Goal: Task Accomplishment & Management: Manage account settings

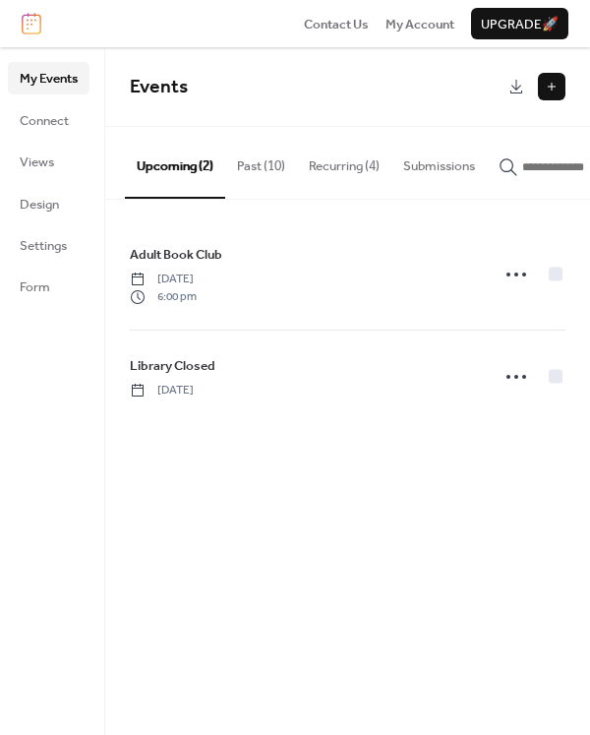
click at [368, 158] on button "Recurring (4)" at bounding box center [344, 161] width 94 height 69
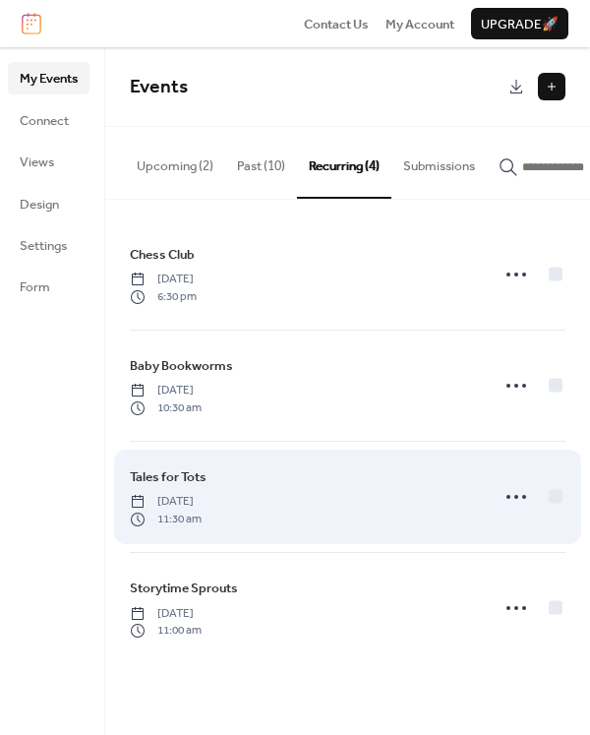
click at [194, 511] on span "[DATE]" at bounding box center [166, 502] width 72 height 18
click at [507, 506] on icon at bounding box center [516, 496] width 31 height 31
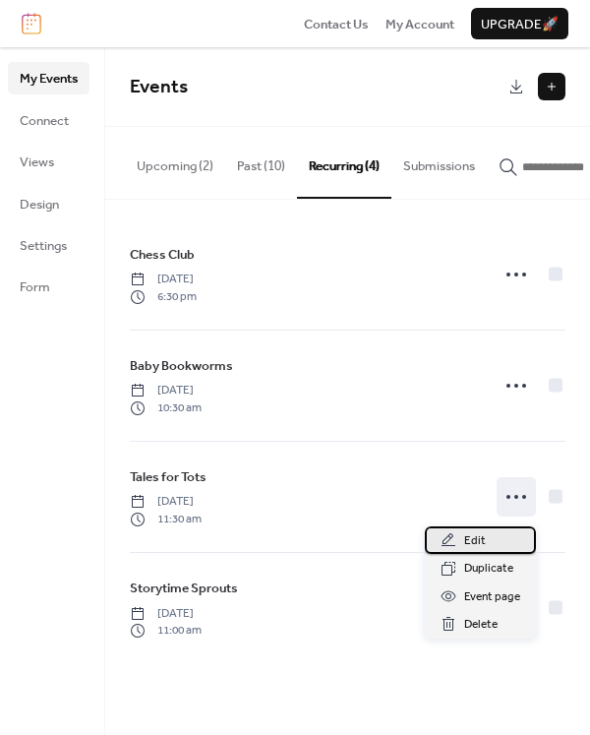
click at [485, 545] on div "Edit" at bounding box center [480, 541] width 111 height 28
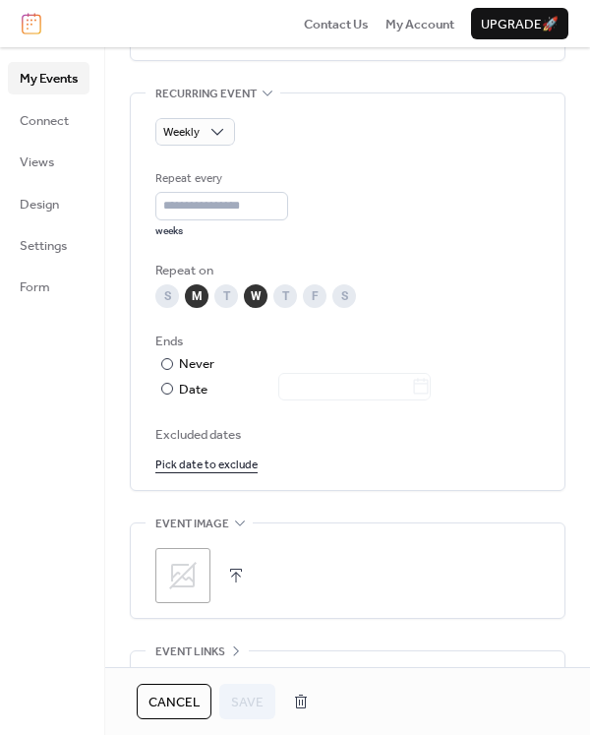
scroll to position [880, 0]
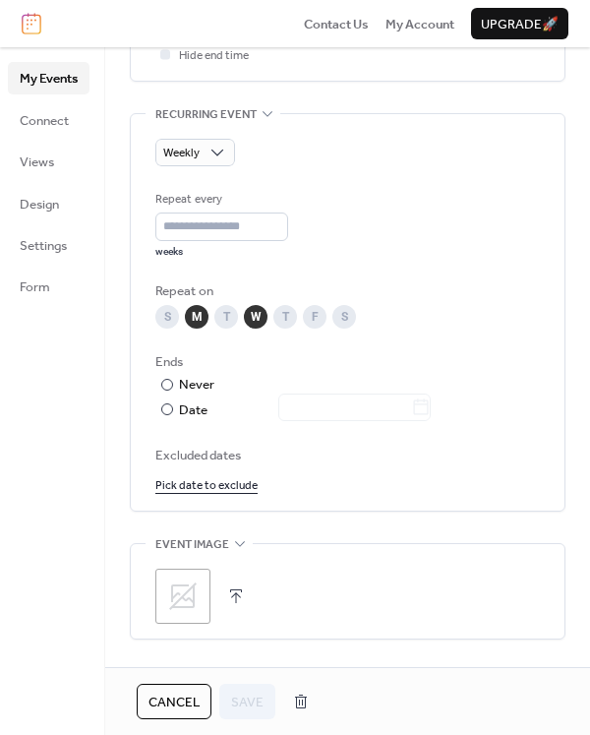
click at [234, 487] on link "Pick date to exclude" at bounding box center [206, 484] width 102 height 21
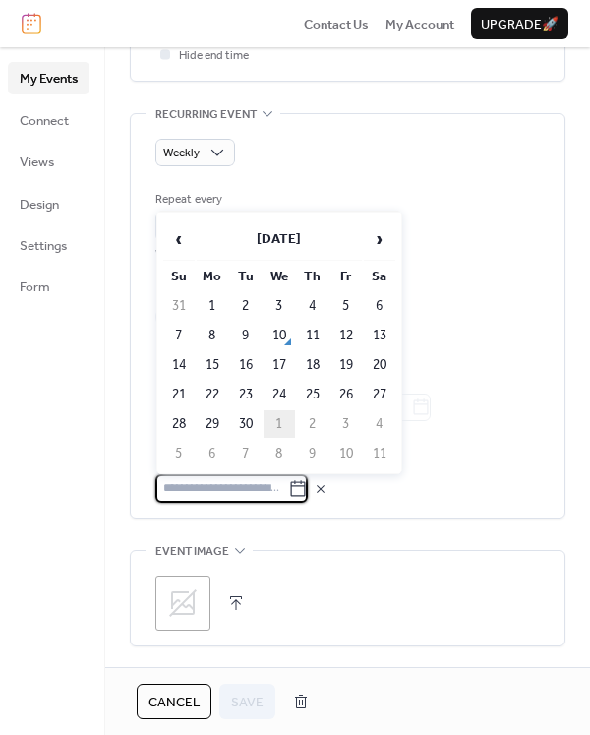
click at [283, 426] on td "1" at bounding box center [279, 424] width 31 height 28
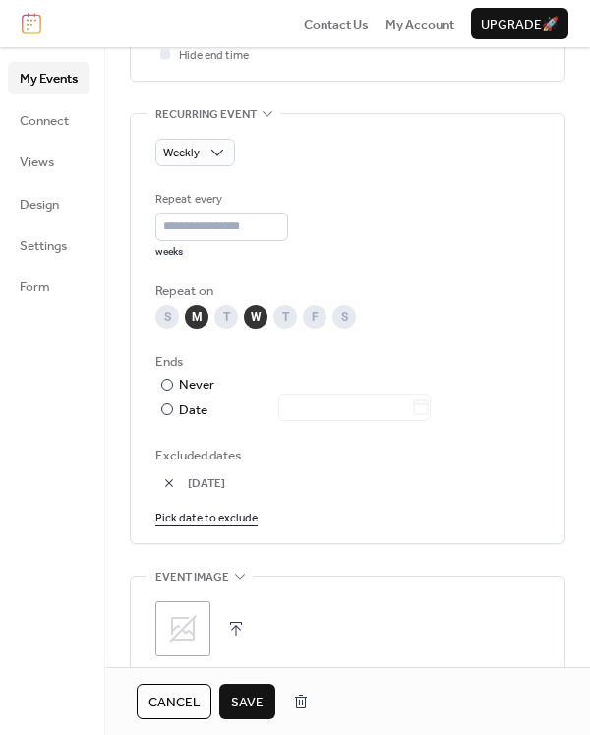
click at [252, 697] on span "Save" at bounding box center [247, 703] width 32 height 20
